Goal: Information Seeking & Learning: Compare options

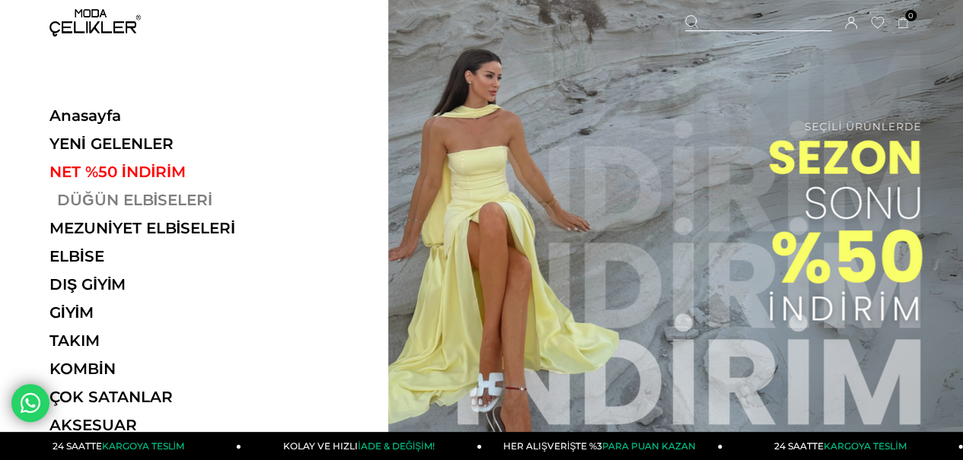
drag, startPoint x: 0, startPoint y: 0, endPoint x: 170, endPoint y: 196, distance: 259.4
click at [170, 196] on link "DÜĞÜN ELBİSELERİ" at bounding box center [153, 200] width 209 height 18
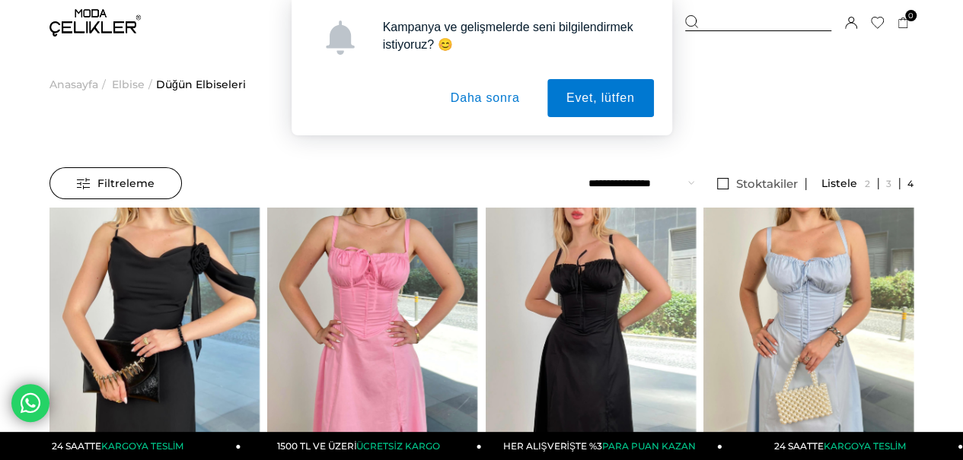
click at [508, 104] on button "Daha sonra" at bounding box center [484, 98] width 107 height 38
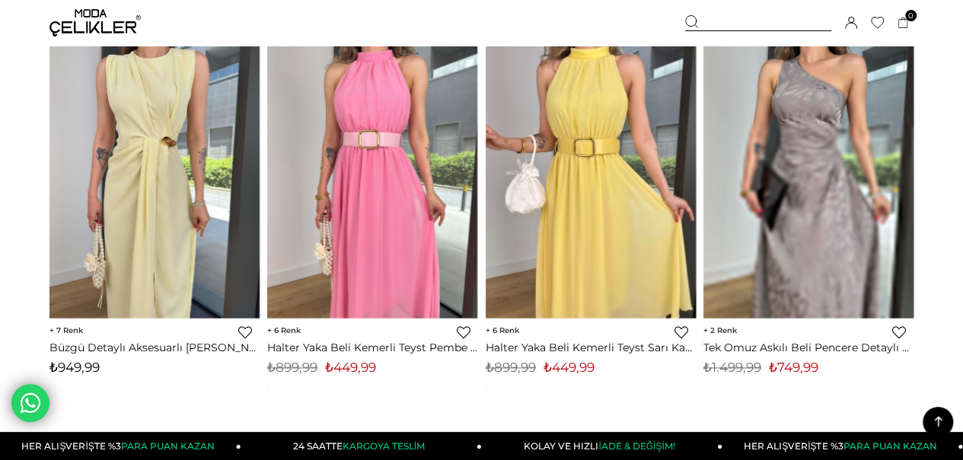
scroll to position [7077, 0]
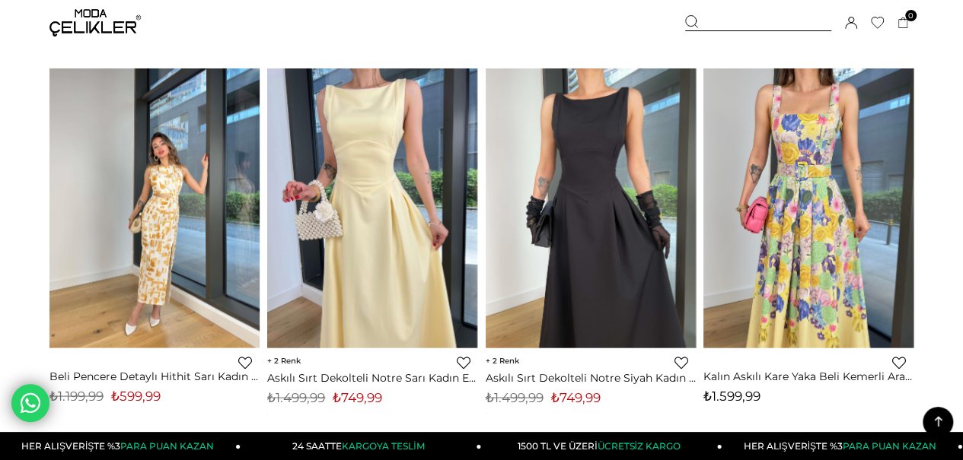
click at [178, 193] on img at bounding box center [154, 208] width 210 height 280
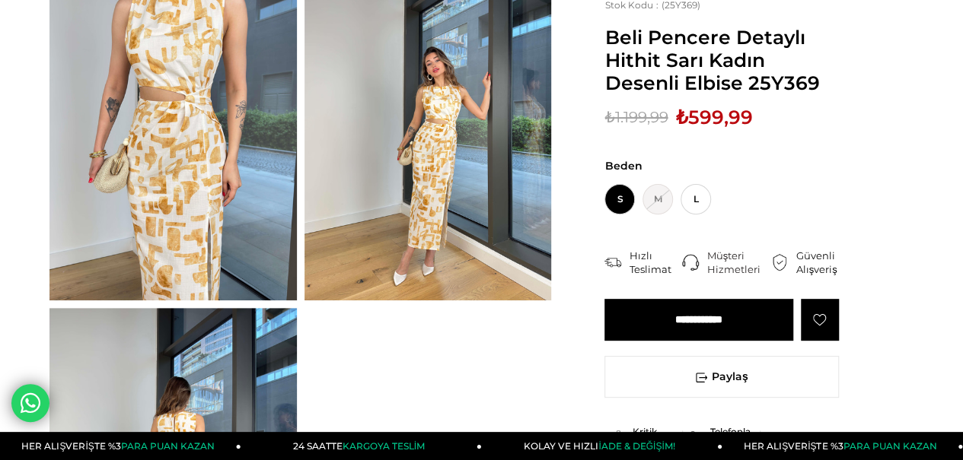
scroll to position [76, 0]
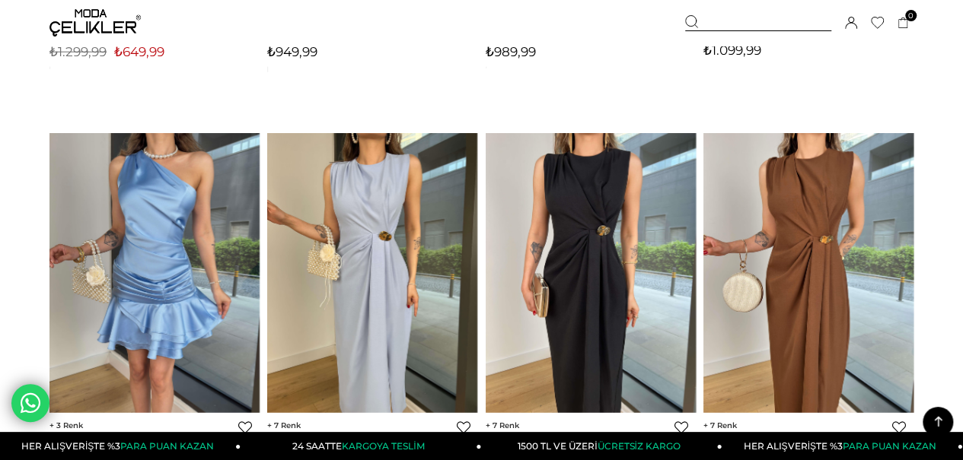
scroll to position [8135, 0]
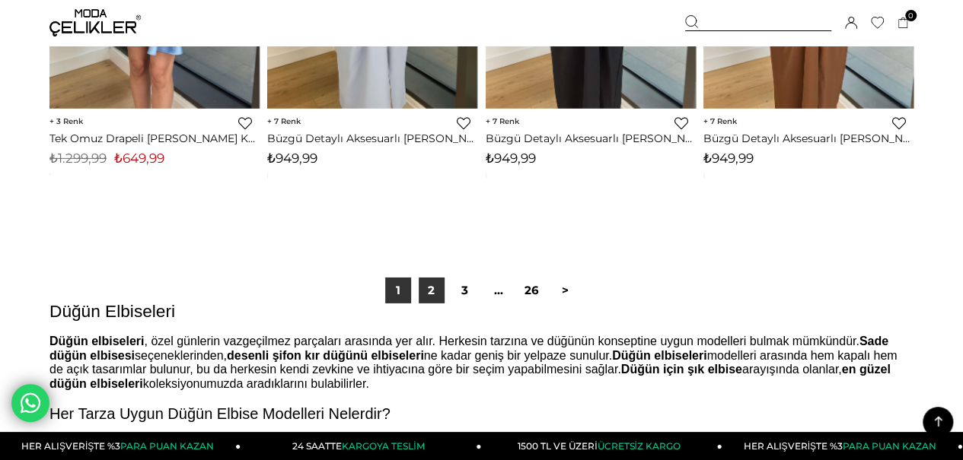
click at [431, 287] on link "2" at bounding box center [432, 291] width 26 height 26
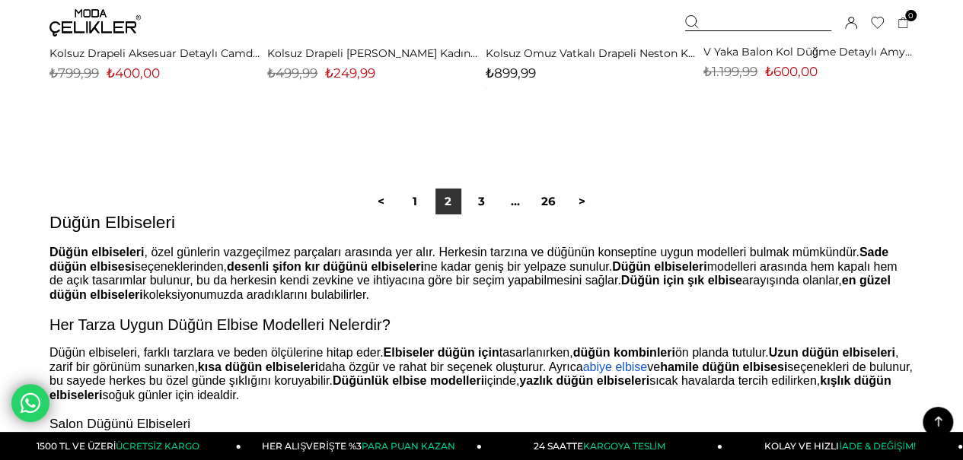
scroll to position [8295, 0]
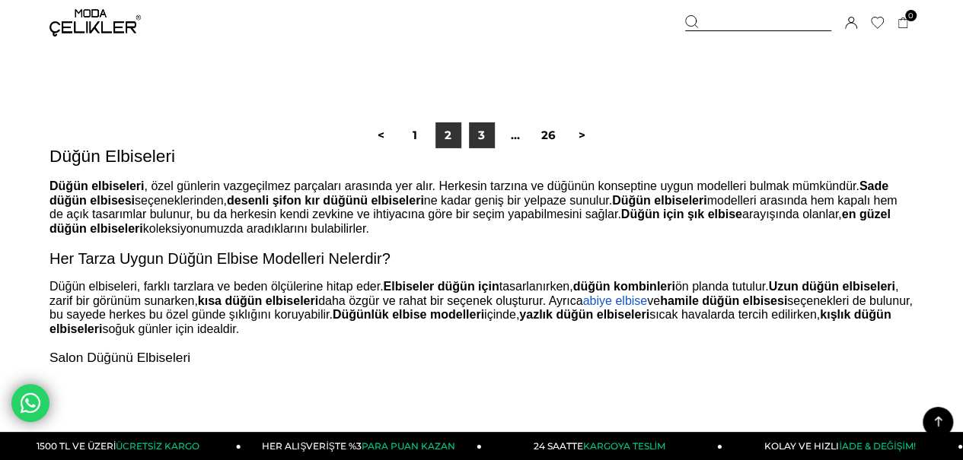
click at [481, 138] on link "3" at bounding box center [482, 136] width 26 height 26
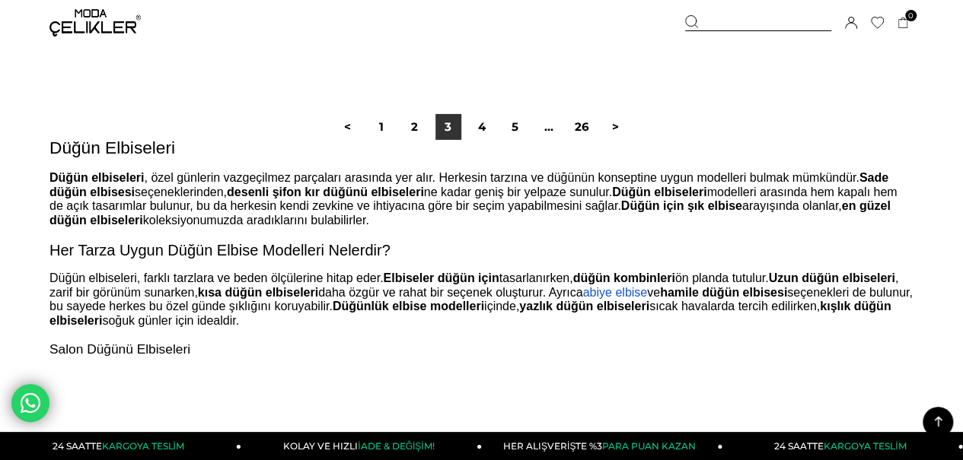
scroll to position [8295, 0]
click at [482, 129] on link "4" at bounding box center [482, 126] width 26 height 26
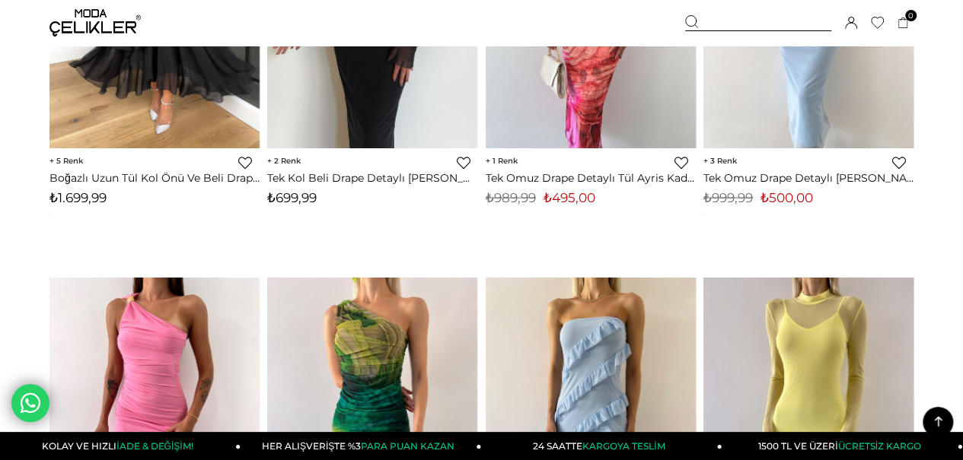
scroll to position [7534, 0]
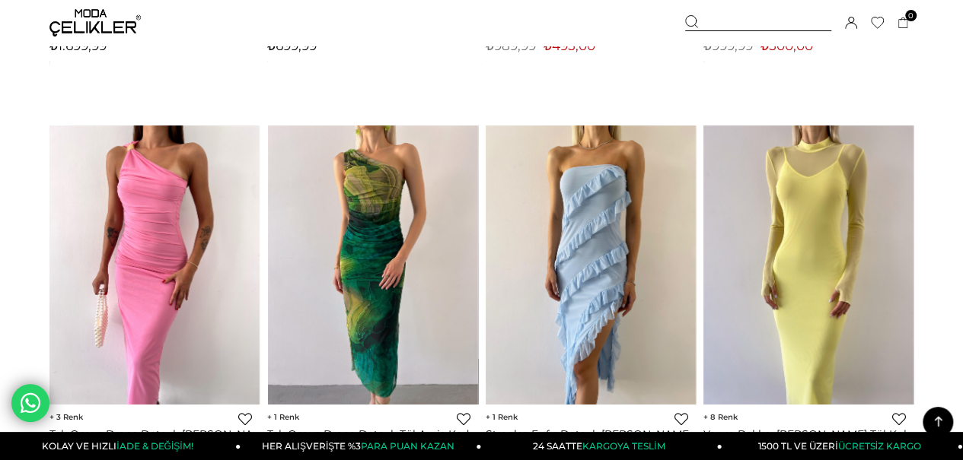
click at [377, 279] on img at bounding box center [373, 266] width 210 height 280
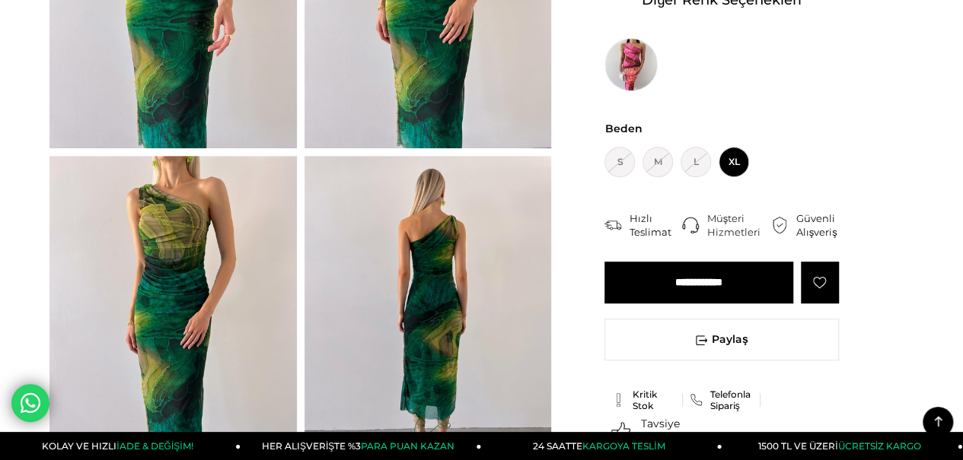
scroll to position [152, 0]
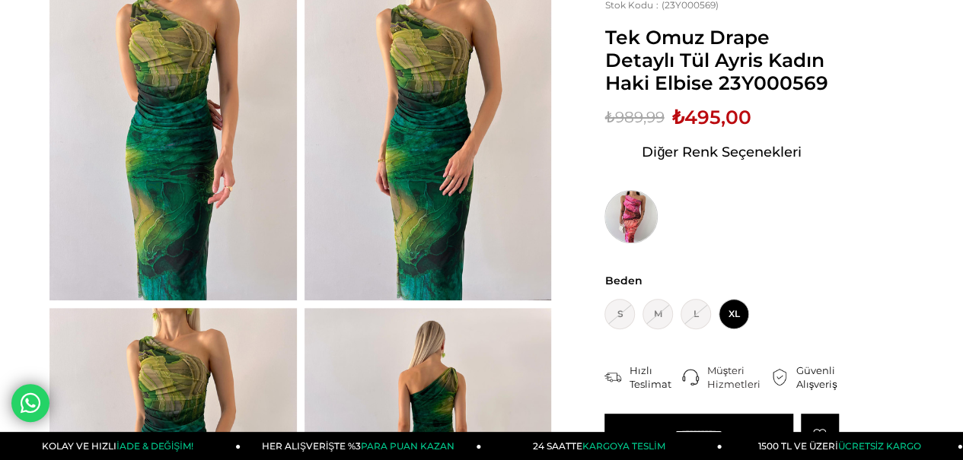
click at [638, 212] on img at bounding box center [630, 216] width 53 height 53
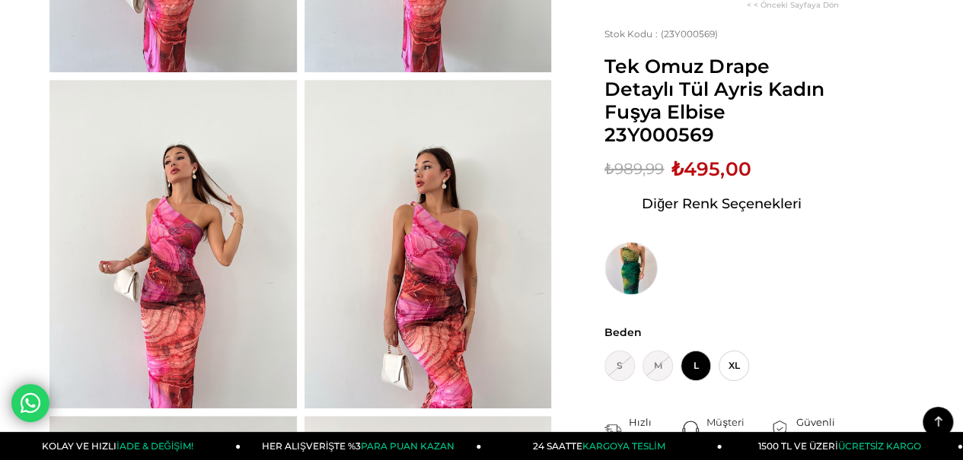
scroll to position [76, 0]
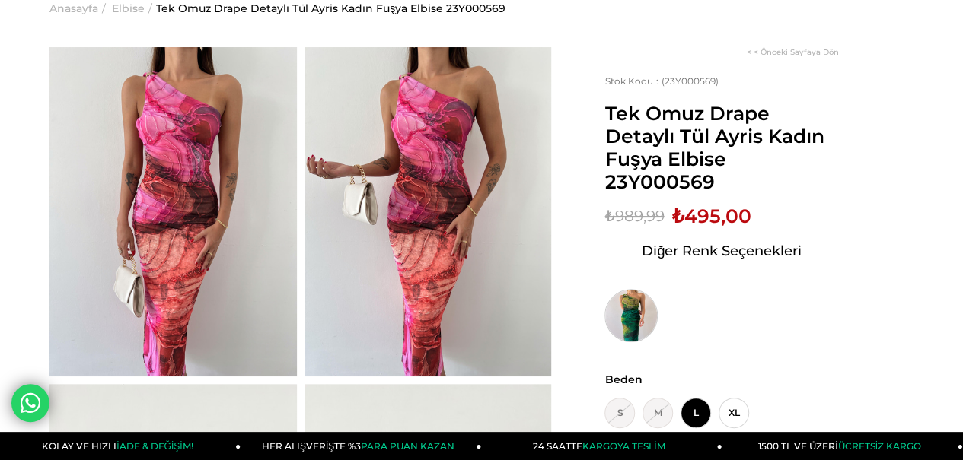
click at [628, 289] on img at bounding box center [630, 315] width 53 height 53
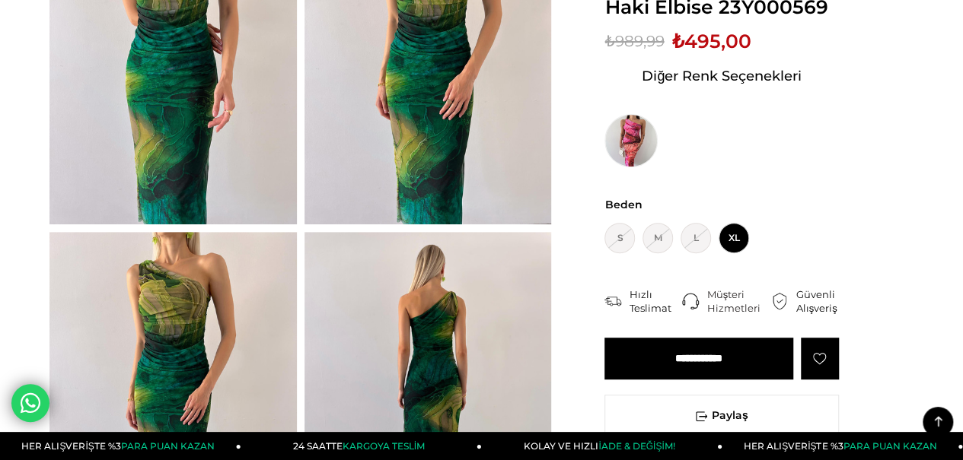
scroll to position [304, 0]
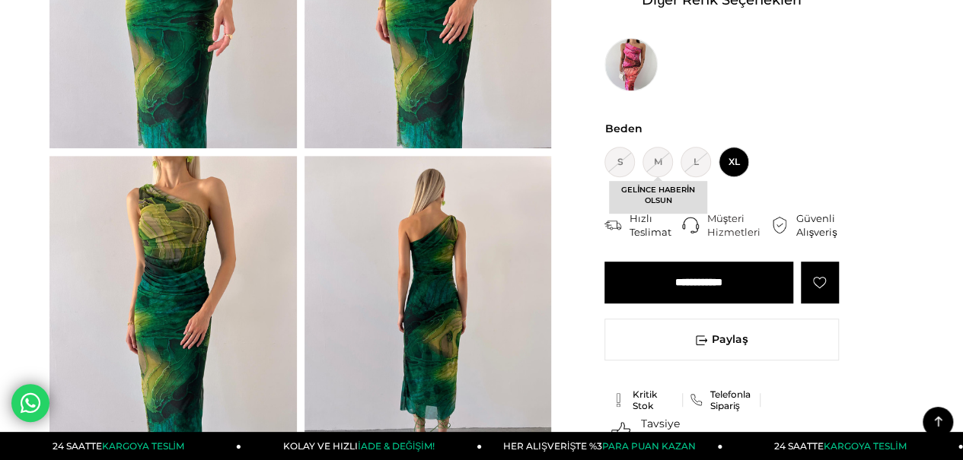
click at [651, 162] on span "M GELİNCE HABERİN OLSUN" at bounding box center [657, 162] width 30 height 30
click at [653, 187] on span "GELİNCE HABERİN OLSUN" at bounding box center [658, 197] width 98 height 33
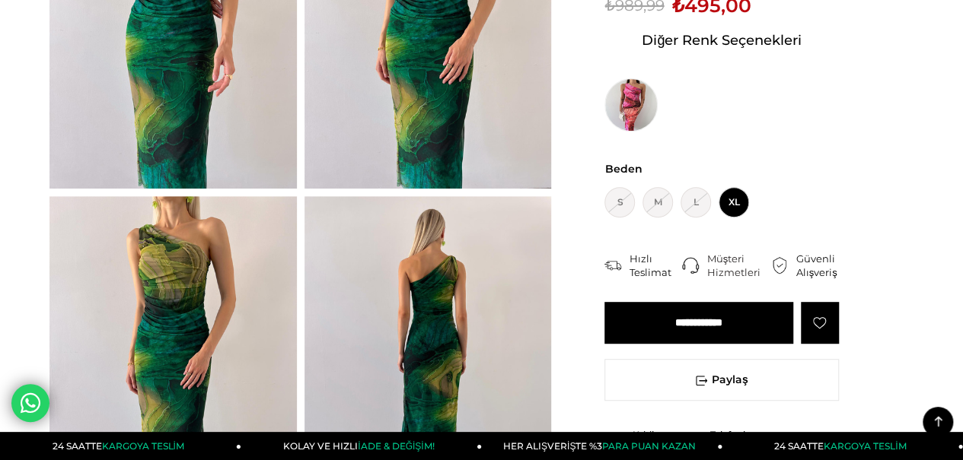
scroll to position [304, 0]
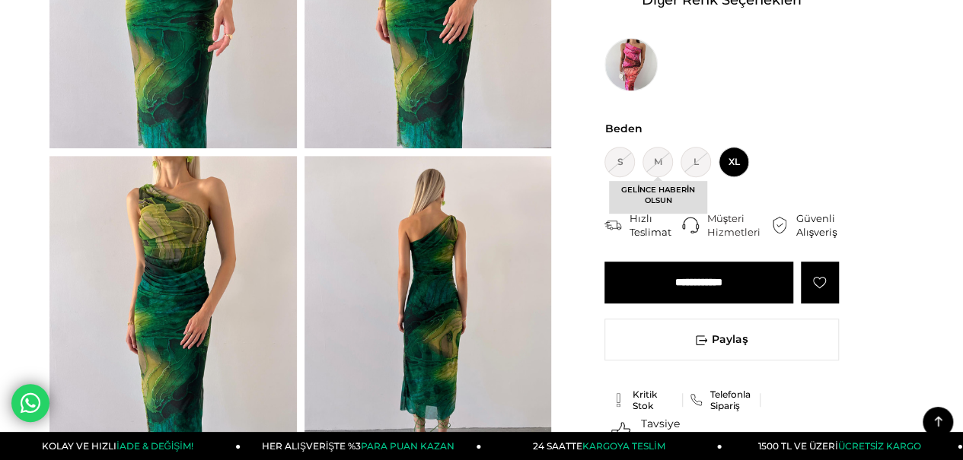
click at [654, 190] on span "GELİNCE HABERİN OLSUN" at bounding box center [658, 197] width 98 height 33
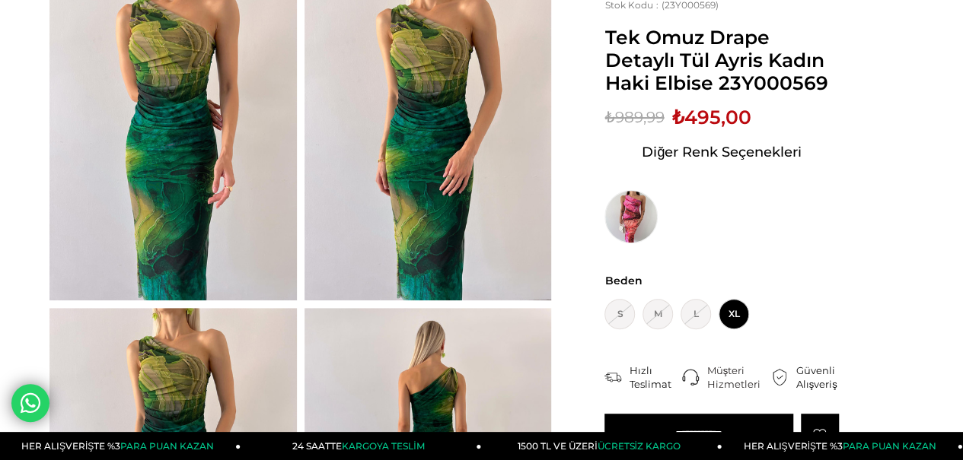
scroll to position [0, 0]
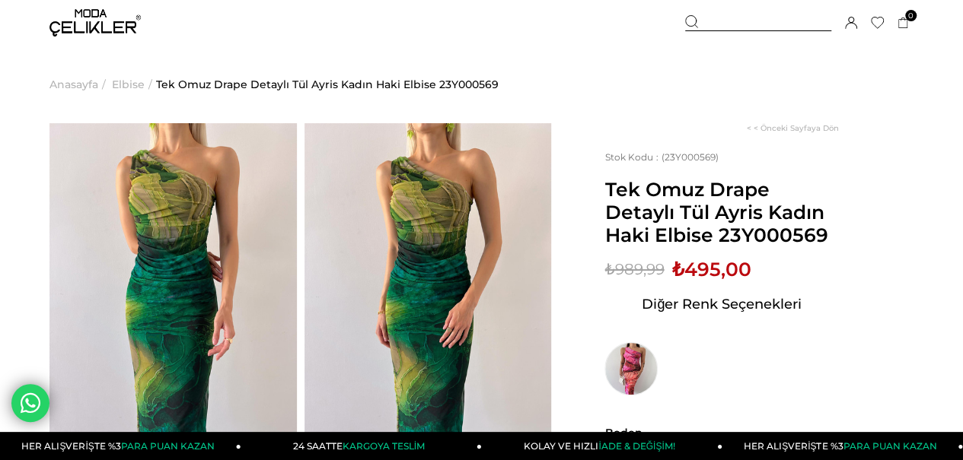
click at [126, 84] on span "Elbise" at bounding box center [128, 85] width 33 height 78
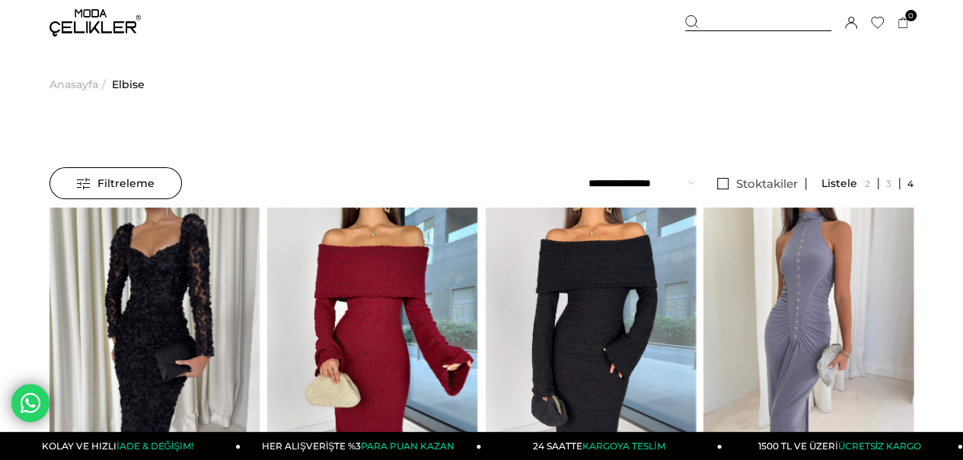
click at [77, 88] on span "Anasayfa" at bounding box center [73, 85] width 49 height 78
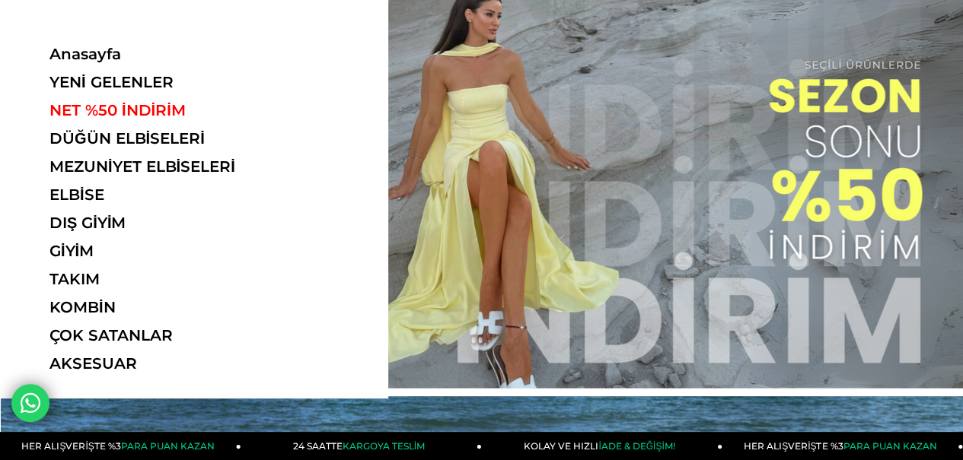
scroll to position [76, 0]
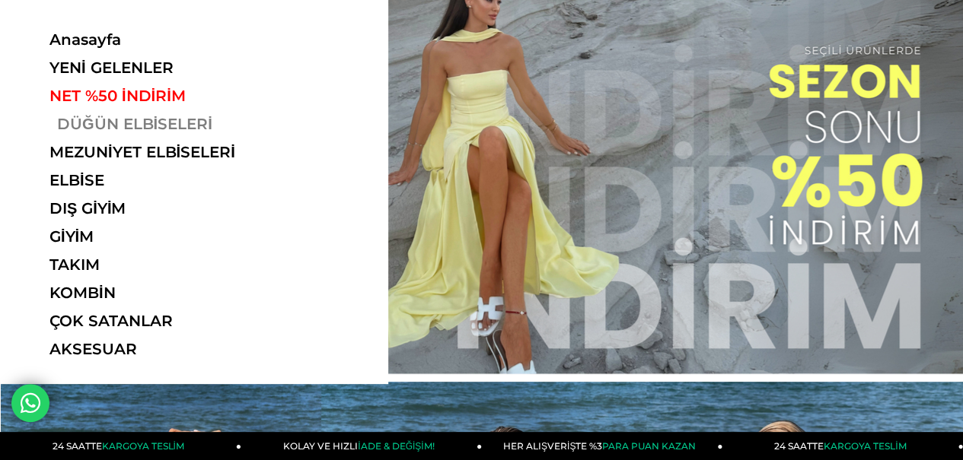
click at [161, 126] on link "DÜĞÜN ELBİSELERİ" at bounding box center [153, 124] width 209 height 18
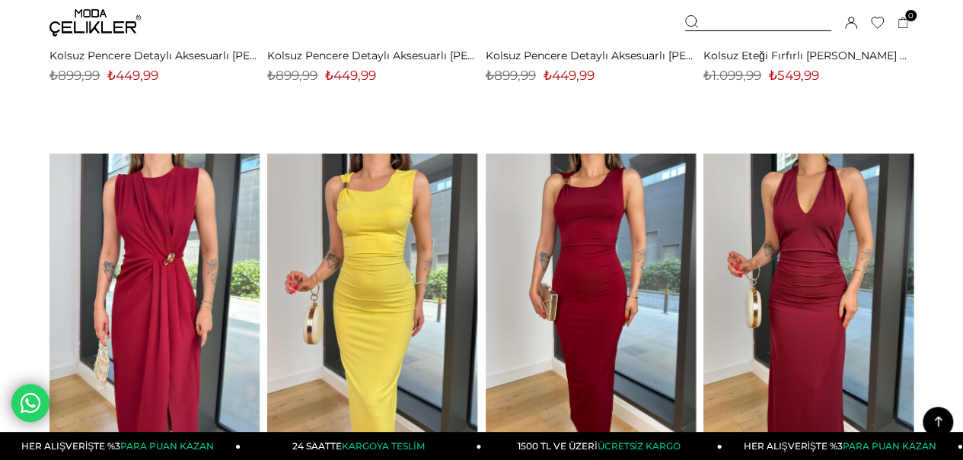
scroll to position [5023, 0]
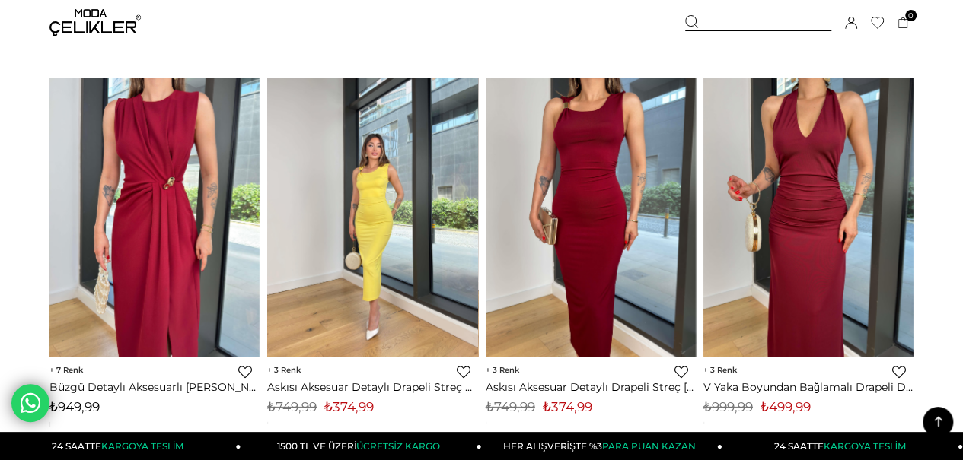
click at [394, 201] on img at bounding box center [372, 218] width 210 height 280
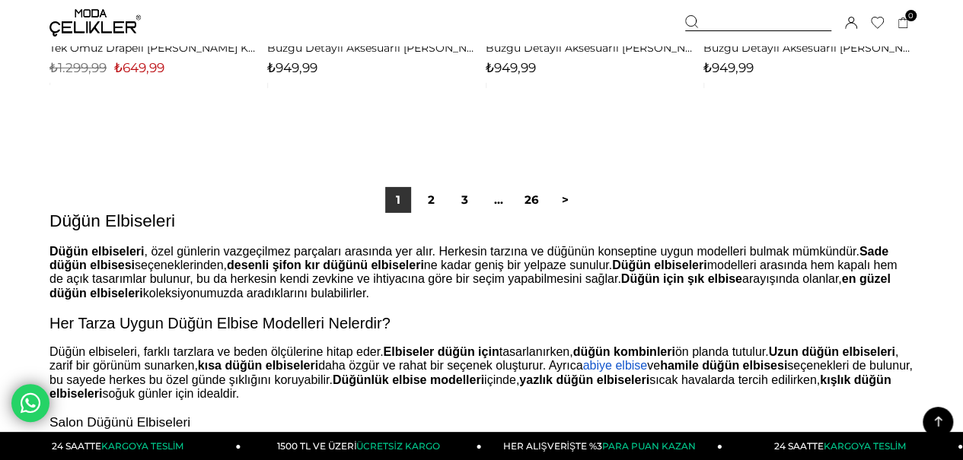
scroll to position [8236, 0]
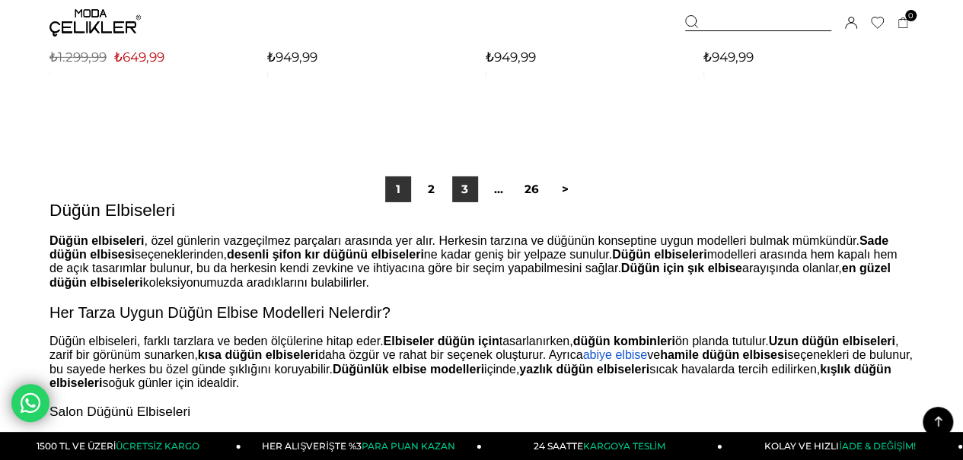
click at [471, 196] on link "3" at bounding box center [465, 190] width 26 height 26
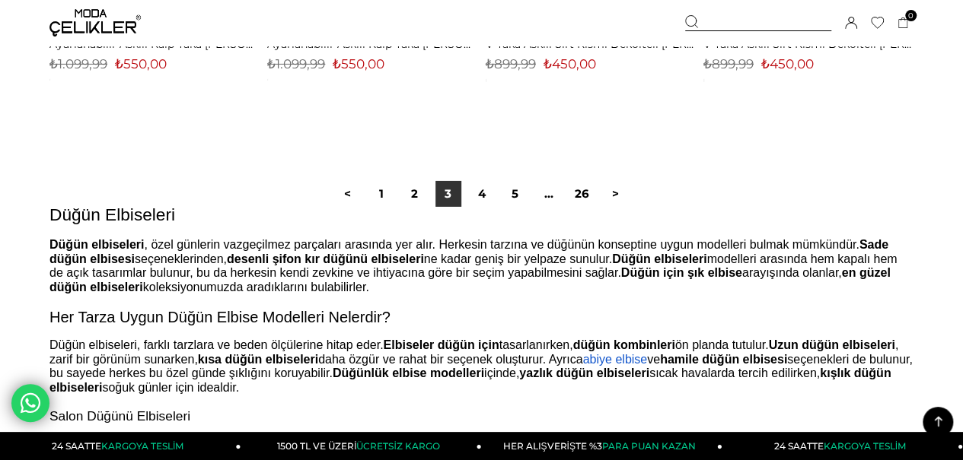
scroll to position [8371, 0]
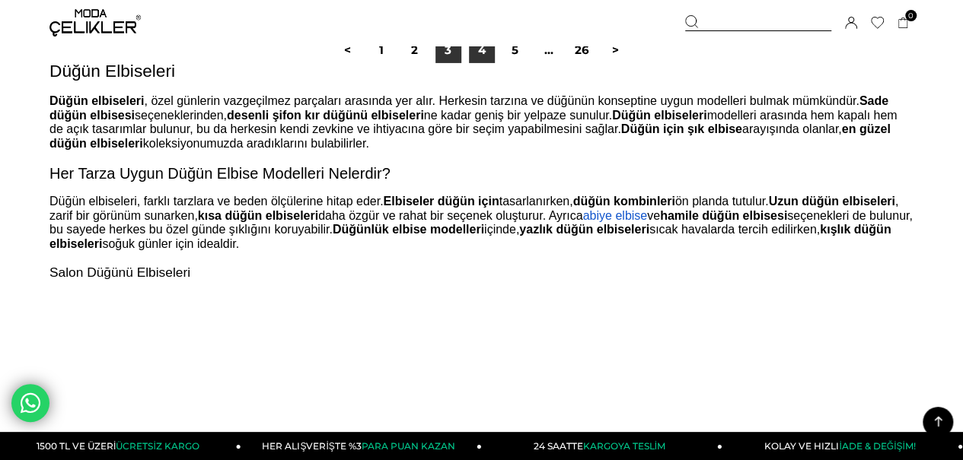
click at [476, 48] on link "4" at bounding box center [482, 50] width 26 height 26
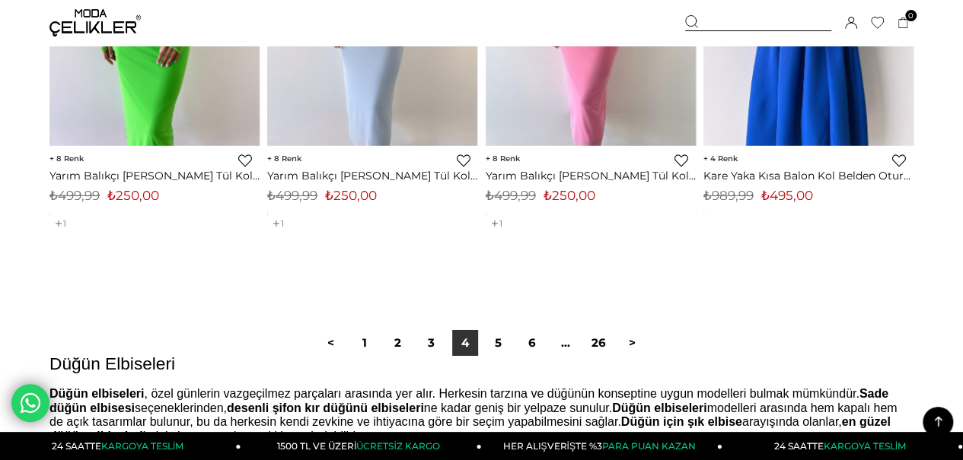
scroll to position [8371, 0]
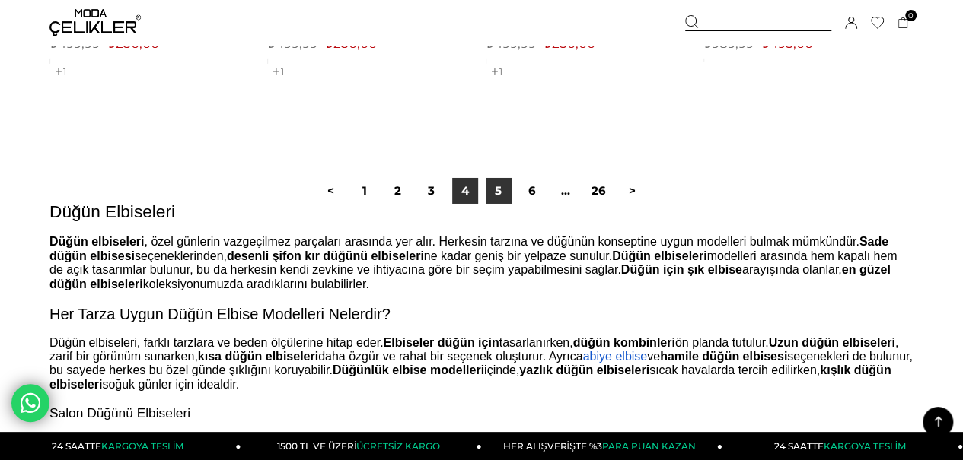
click at [502, 195] on link "5" at bounding box center [499, 191] width 26 height 26
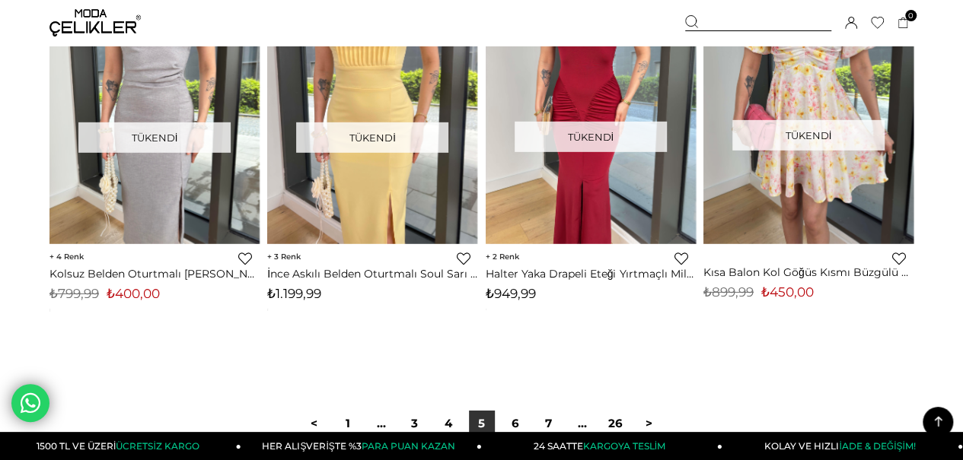
scroll to position [8259, 0]
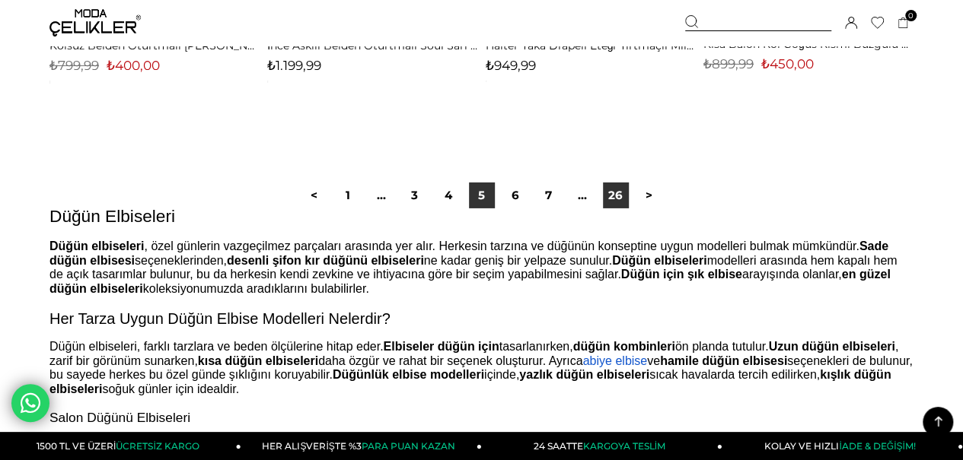
click at [618, 198] on link "26" at bounding box center [616, 196] width 26 height 26
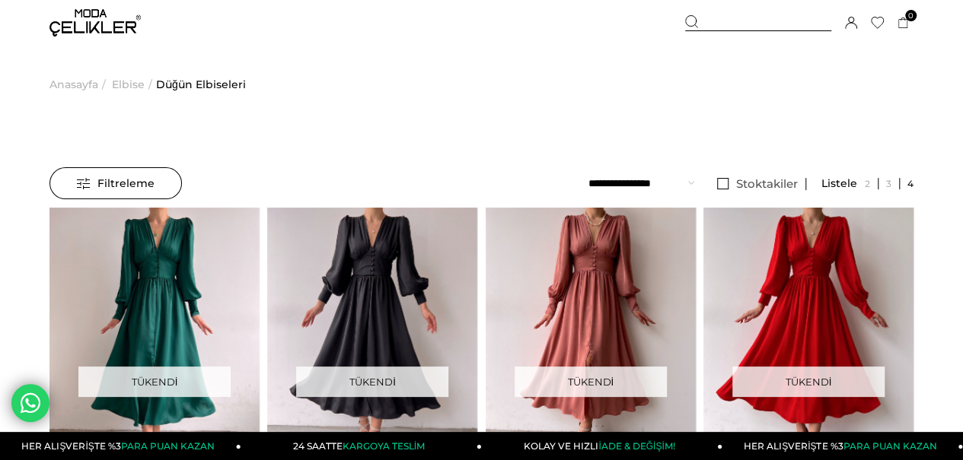
click at [132, 81] on span "Elbise" at bounding box center [128, 85] width 33 height 78
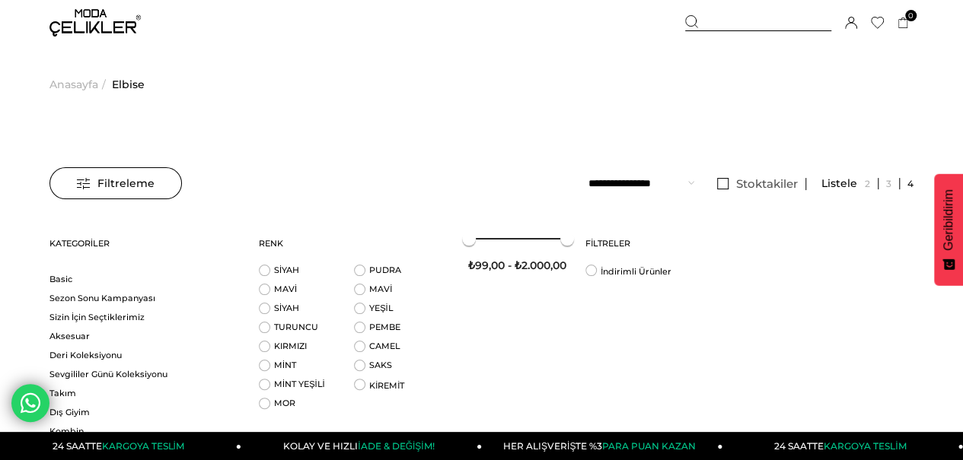
scroll to position [1180, 0]
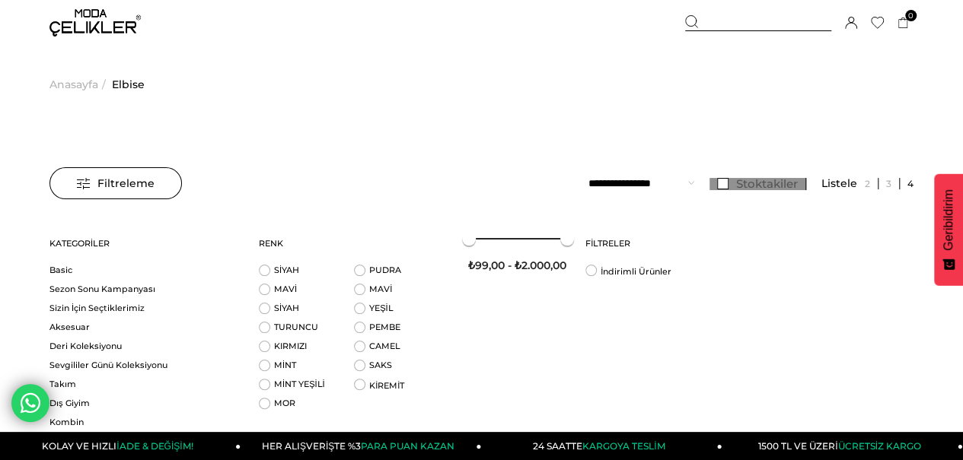
click at [715, 180] on link "Stoktakiler" at bounding box center [757, 184] width 97 height 12
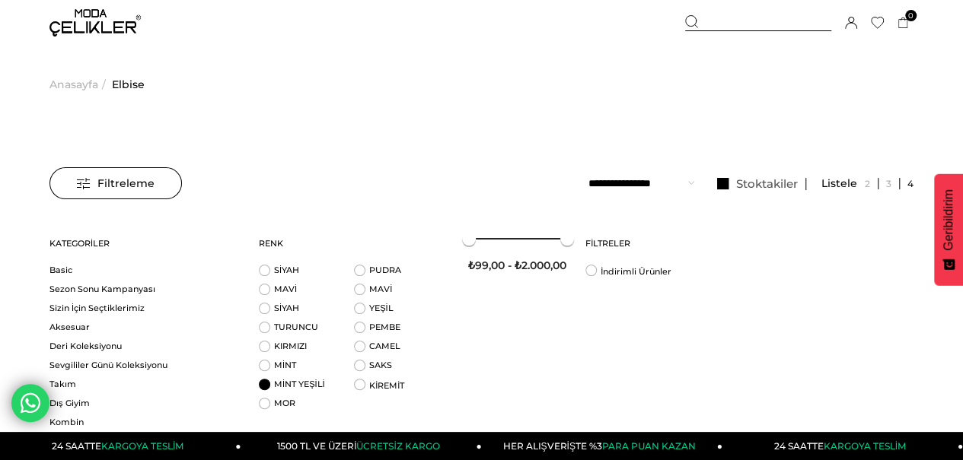
click at [265, 387] on li "MİNT YEŞİLİ" at bounding box center [306, 388] width 95 height 19
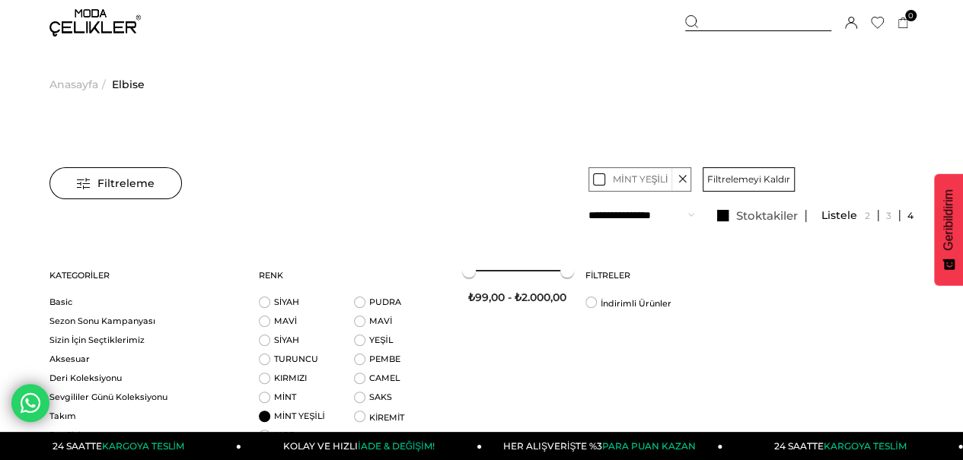
click at [750, 181] on span "Filtrelemeyi Kaldır" at bounding box center [748, 179] width 83 height 23
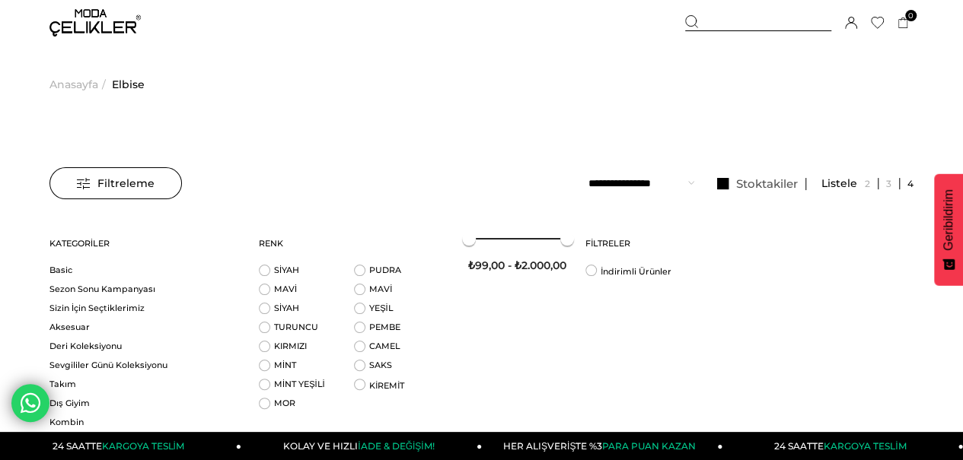
click at [90, 88] on span "Anasayfa" at bounding box center [73, 85] width 49 height 78
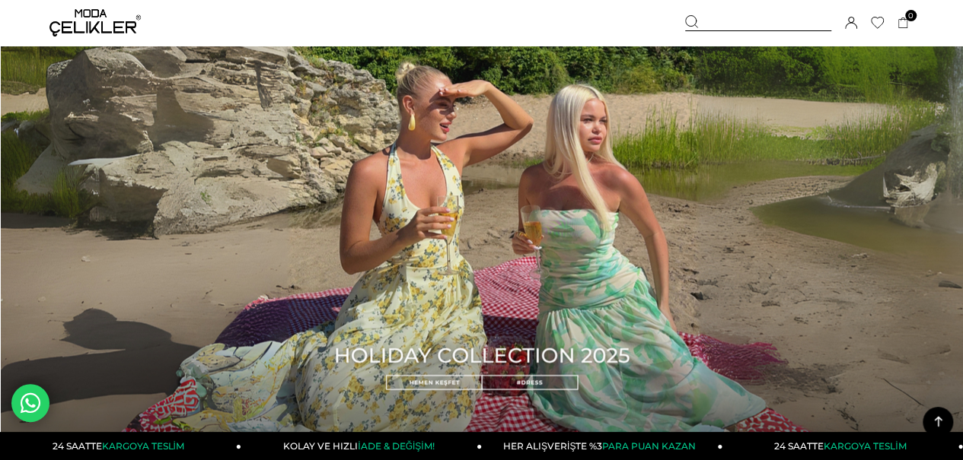
scroll to position [913, 0]
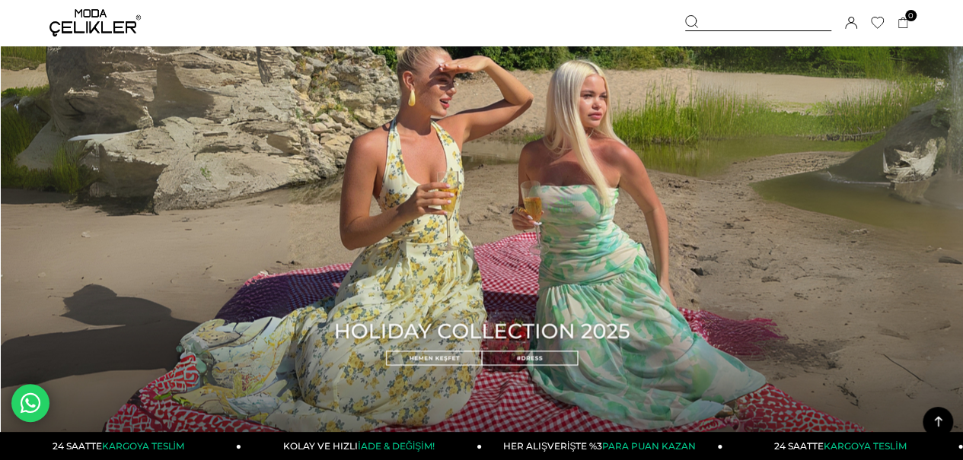
click at [511, 284] on img at bounding box center [482, 228] width 962 height 451
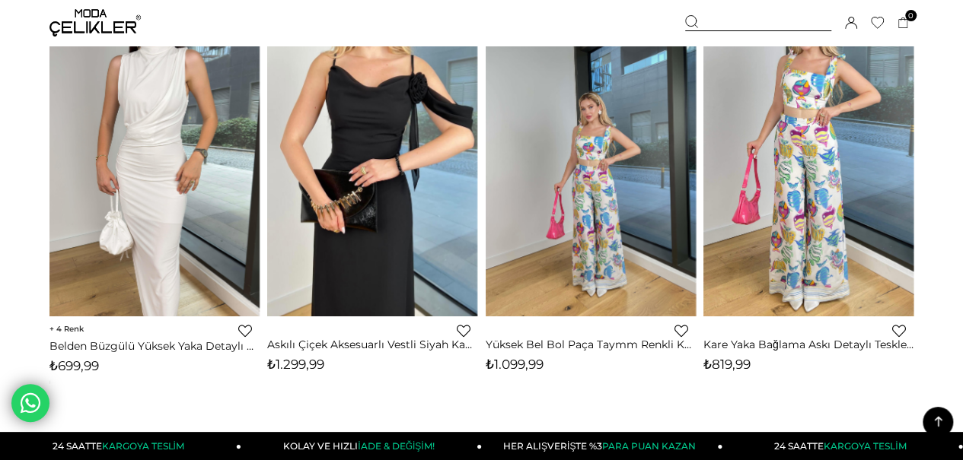
scroll to position [7534, 0]
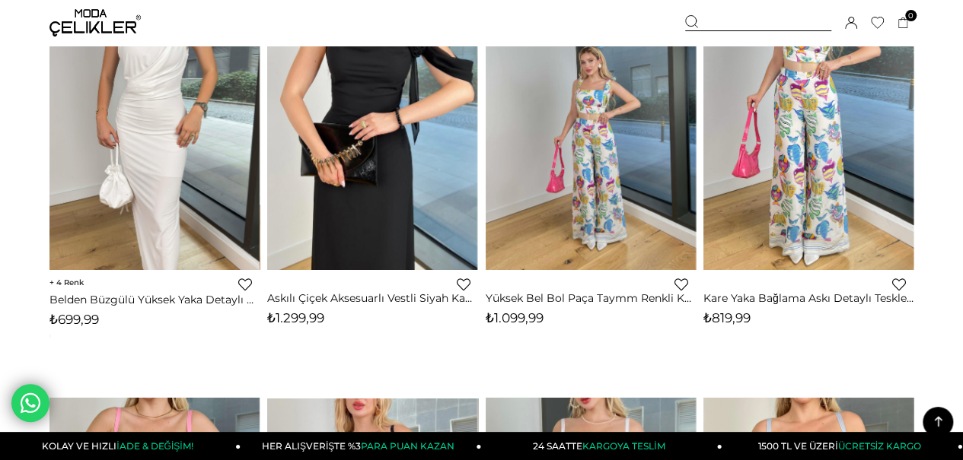
click at [67, 283] on span "4" at bounding box center [66, 283] width 34 height 10
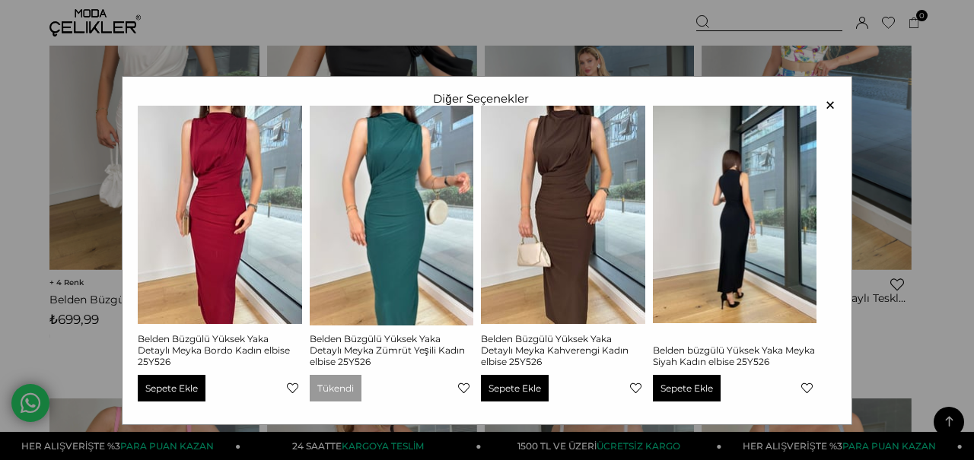
click at [834, 107] on span "×" at bounding box center [830, 105] width 12 height 26
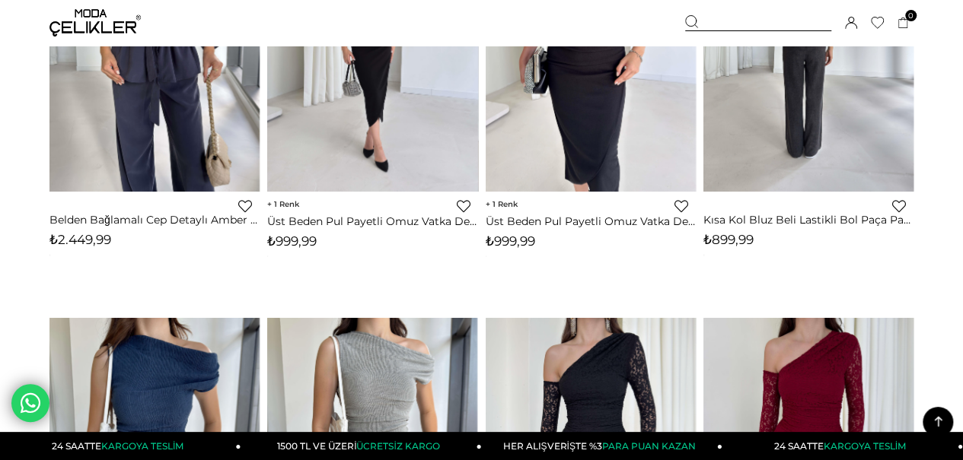
scroll to position [4338, 0]
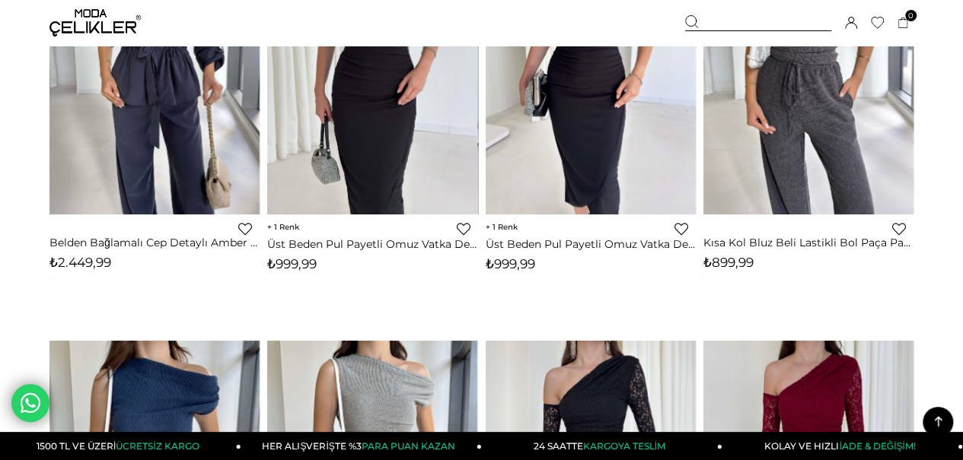
click at [943, 419] on icon at bounding box center [937, 421] width 19 height 19
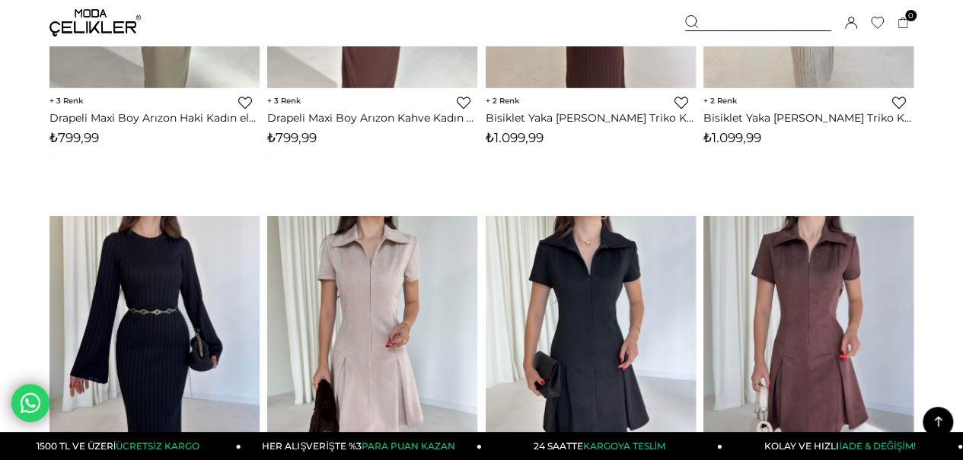
scroll to position [0, 0]
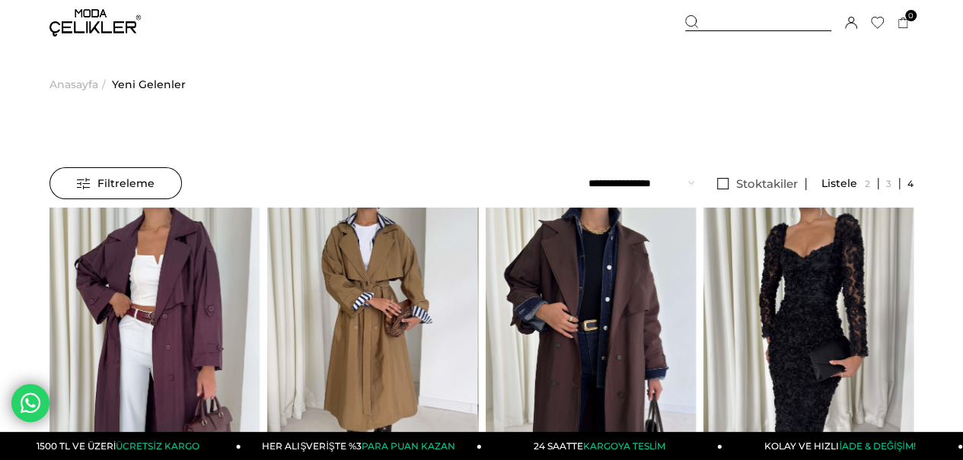
click at [78, 77] on span "Anasayfa" at bounding box center [73, 85] width 49 height 78
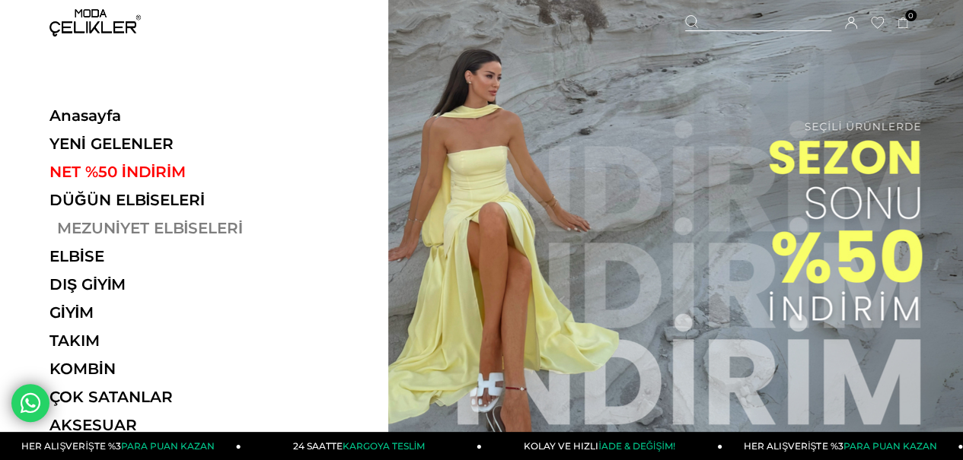
click at [215, 225] on link "MEZUNİYET ELBİSELERİ" at bounding box center [153, 228] width 209 height 18
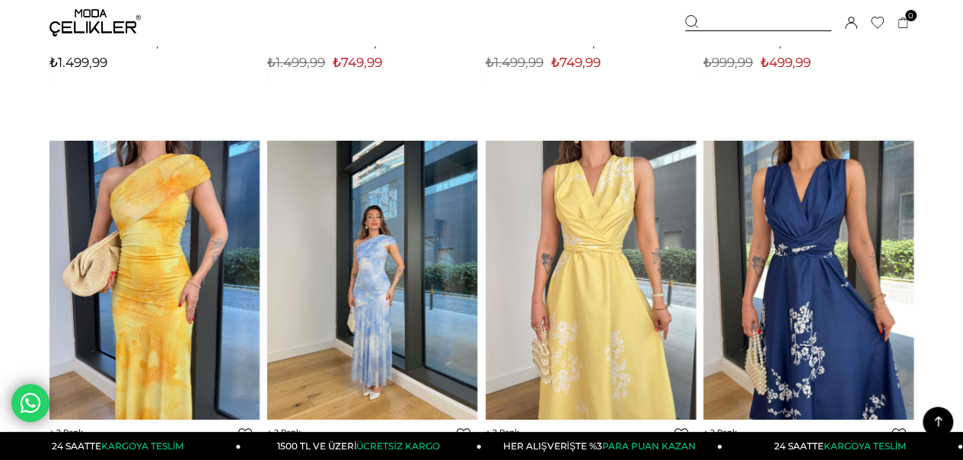
scroll to position [2968, 0]
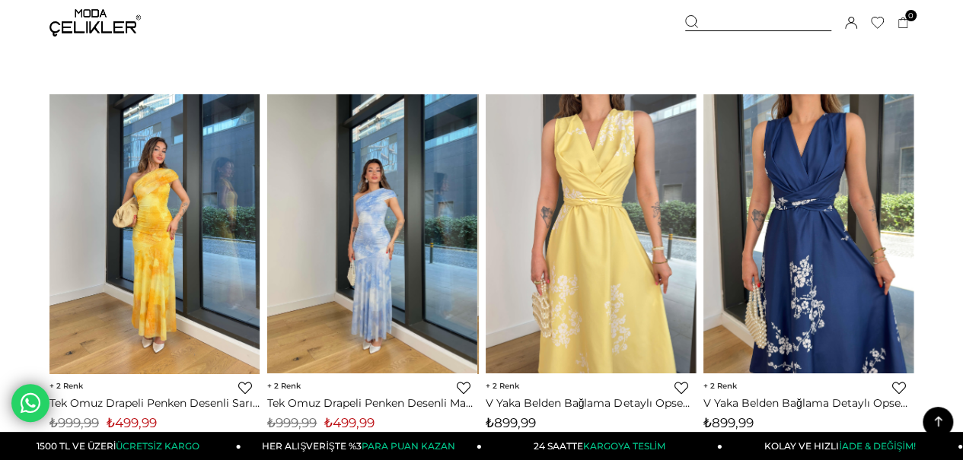
click at [135, 263] on img at bounding box center [154, 234] width 210 height 280
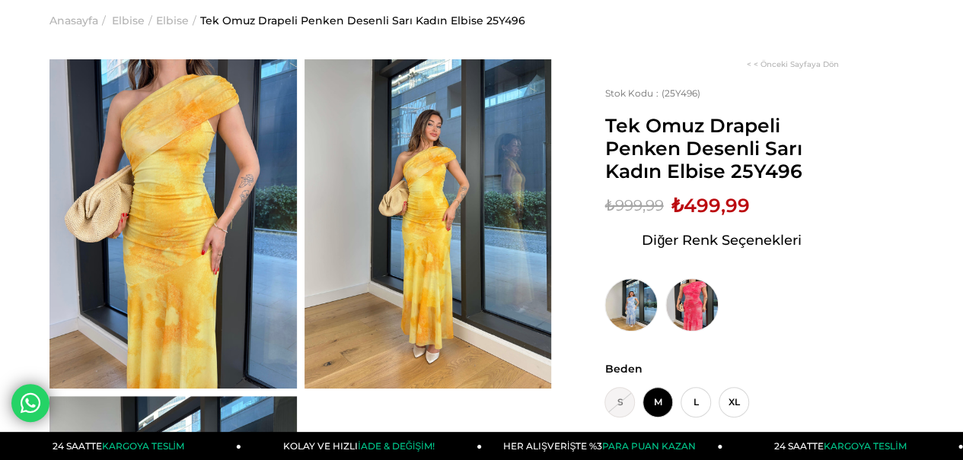
scroll to position [152, 0]
